Goal: Find specific page/section

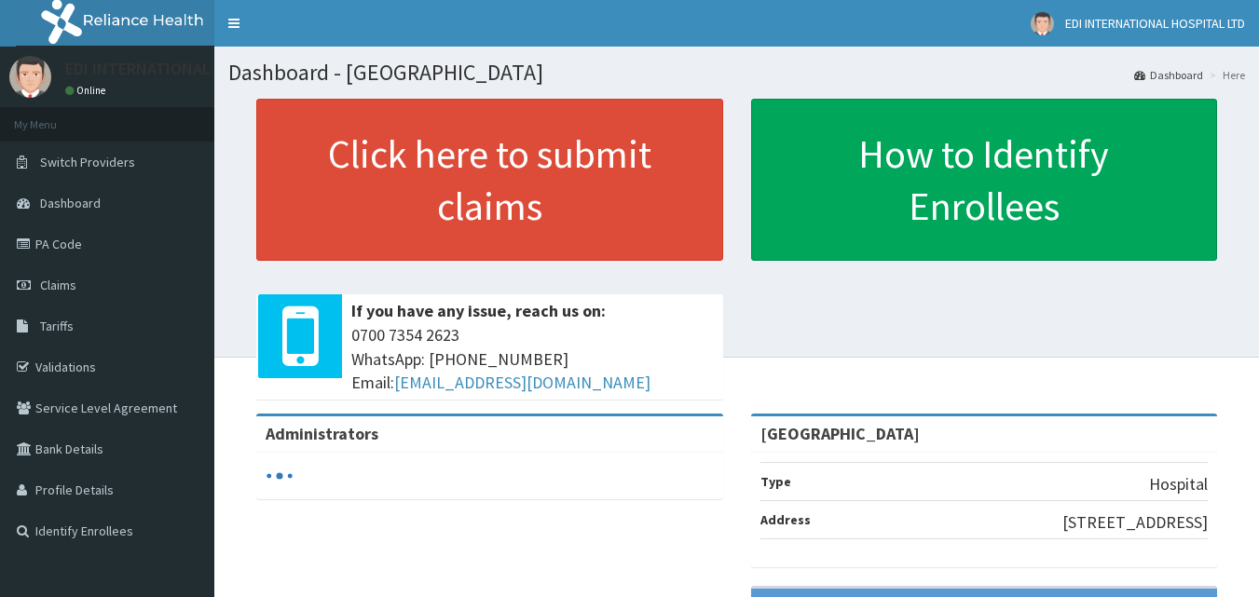
click at [81, 322] on link "Tariffs" at bounding box center [107, 326] width 214 height 41
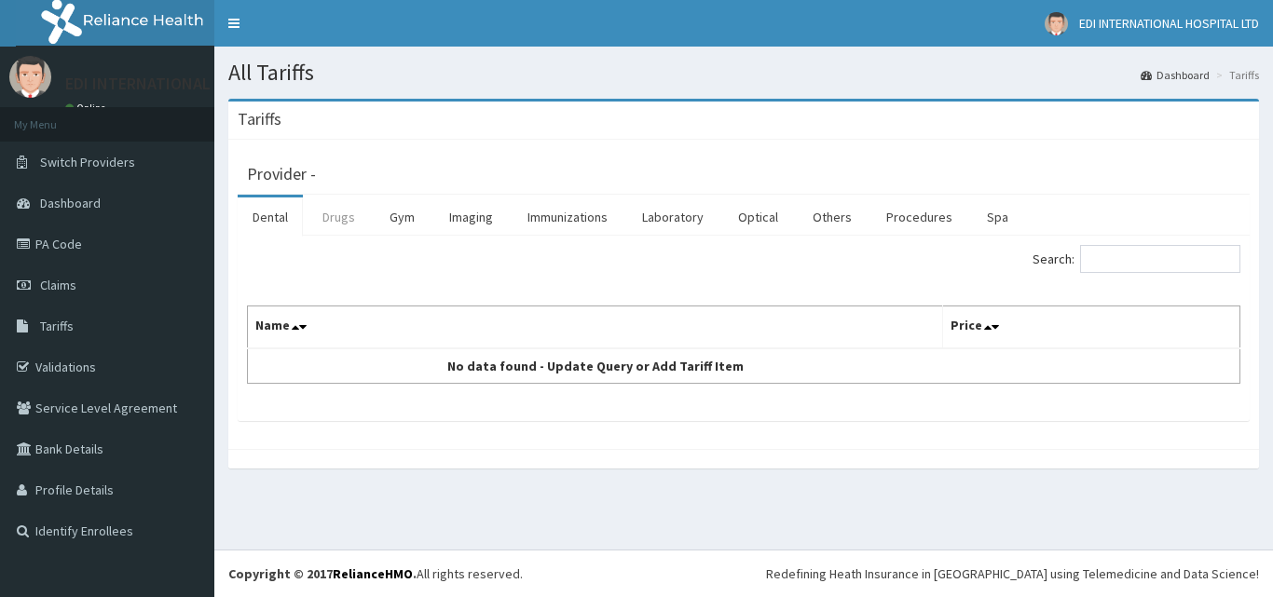
click at [346, 209] on link "Drugs" at bounding box center [338, 217] width 62 height 39
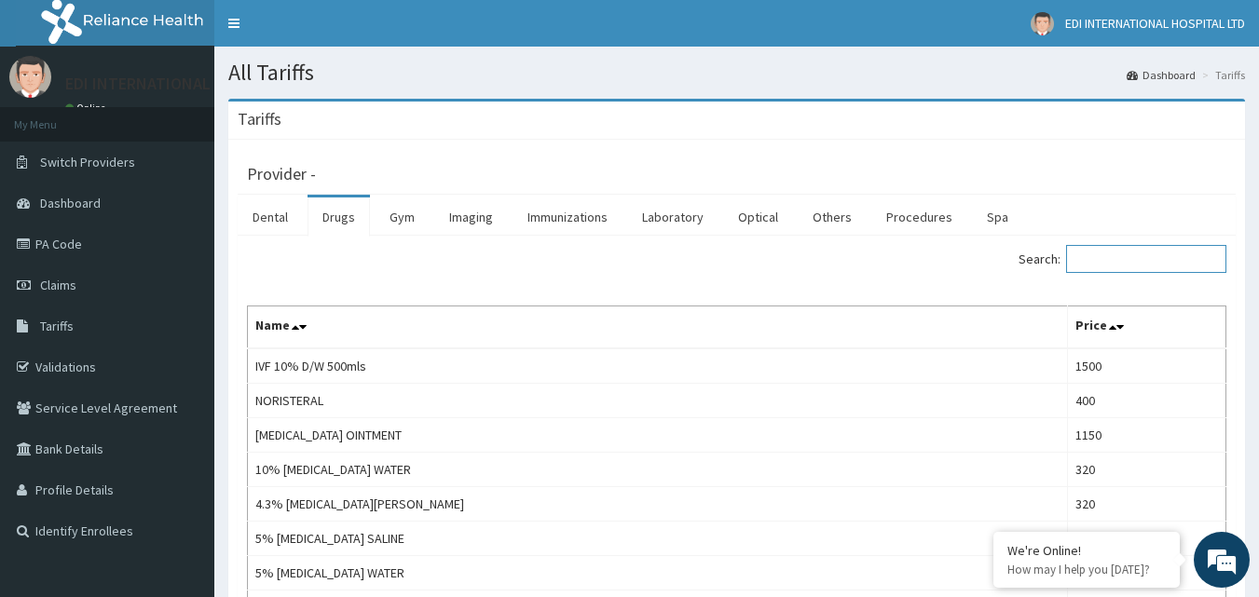
click at [1119, 265] on input "Search:" at bounding box center [1146, 259] width 160 height 28
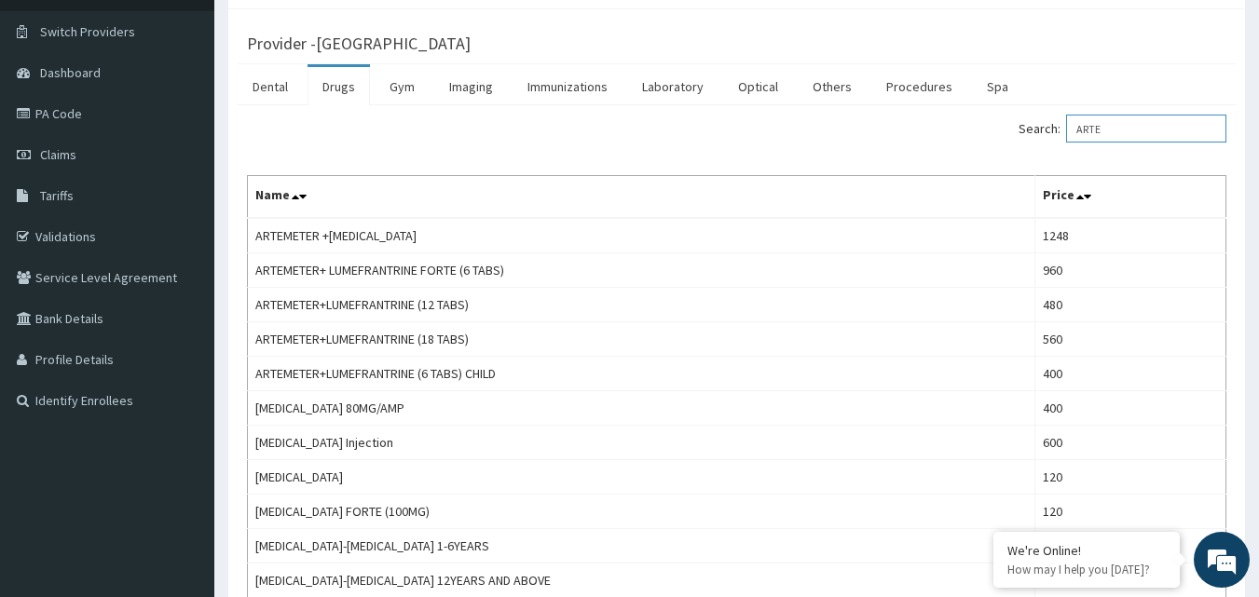
scroll to position [93, 0]
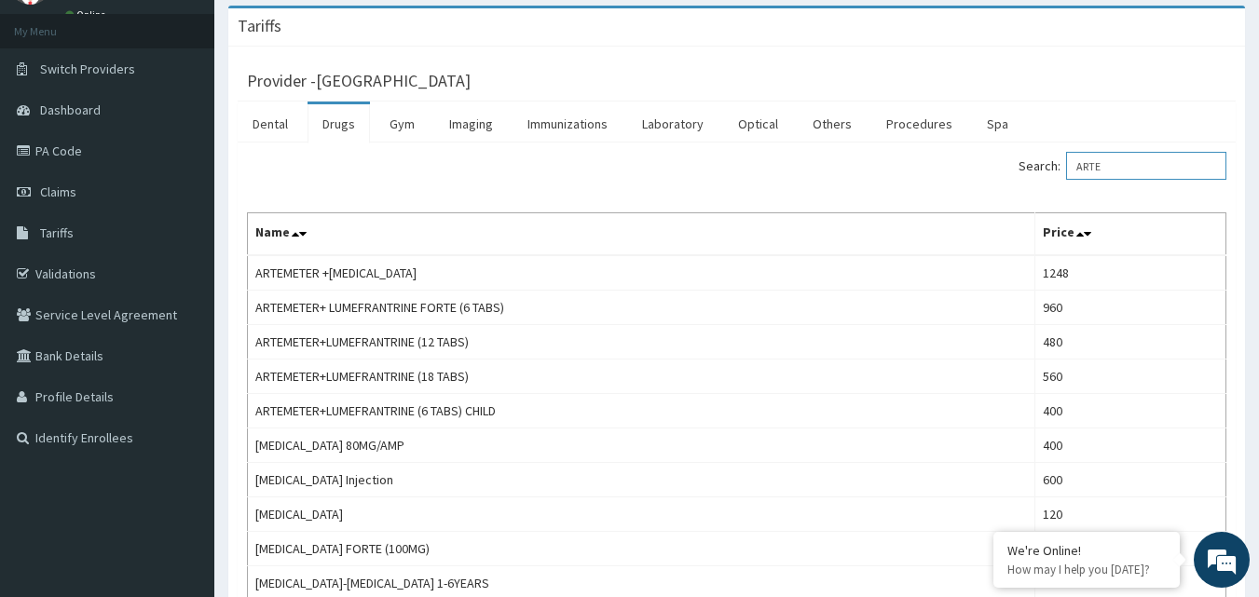
type input "ARTE"
click at [76, 140] on link "PA Code" at bounding box center [107, 150] width 214 height 41
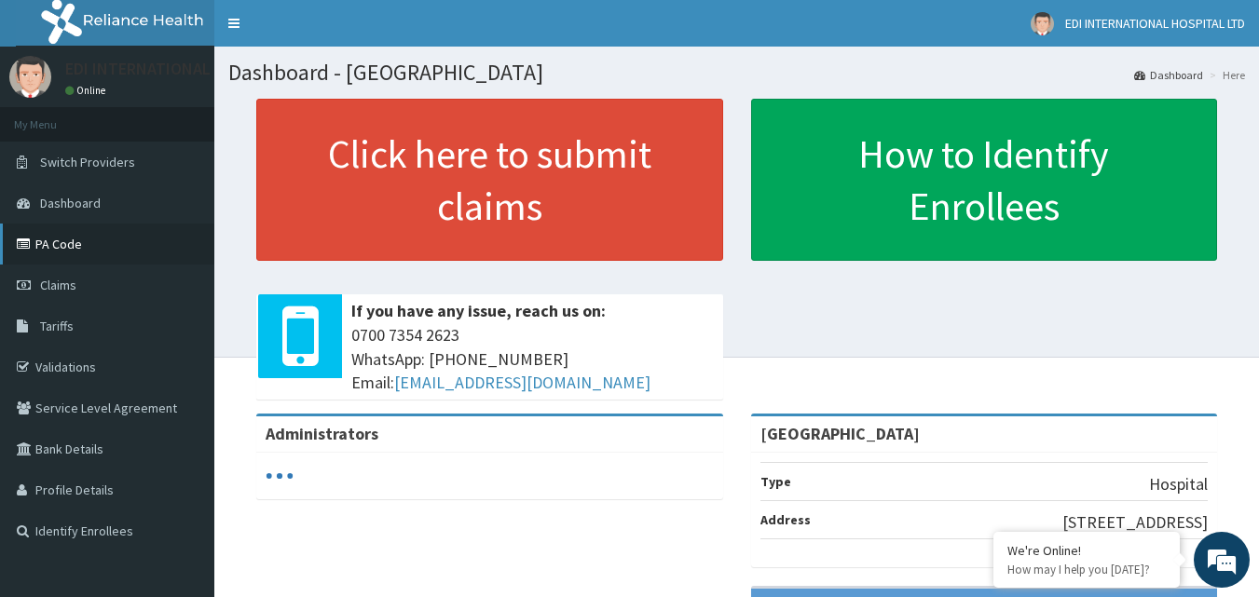
click at [118, 249] on link "PA Code" at bounding box center [107, 244] width 214 height 41
